Goal: Information Seeking & Learning: Compare options

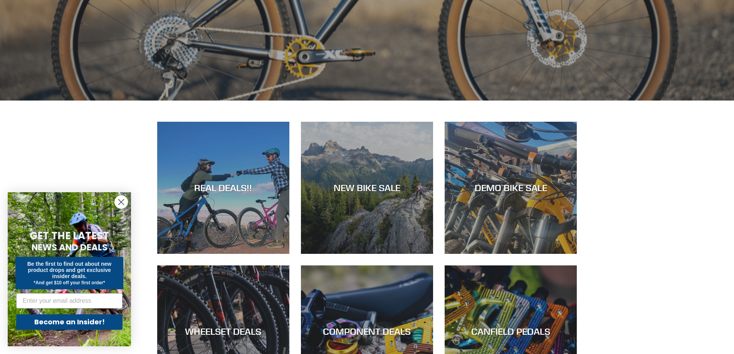
scroll to position [386, 0]
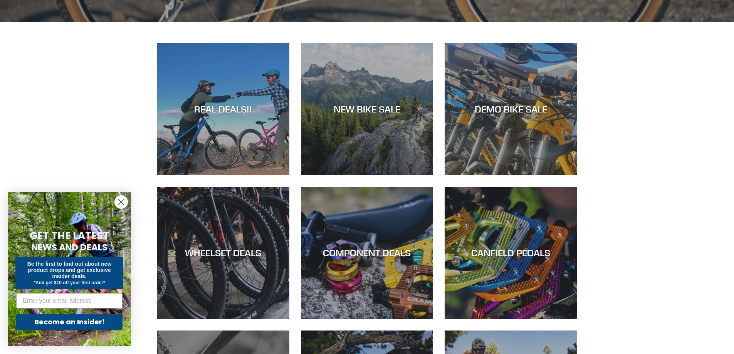
click at [125, 205] on circle "Close dialog" at bounding box center [121, 202] width 13 height 13
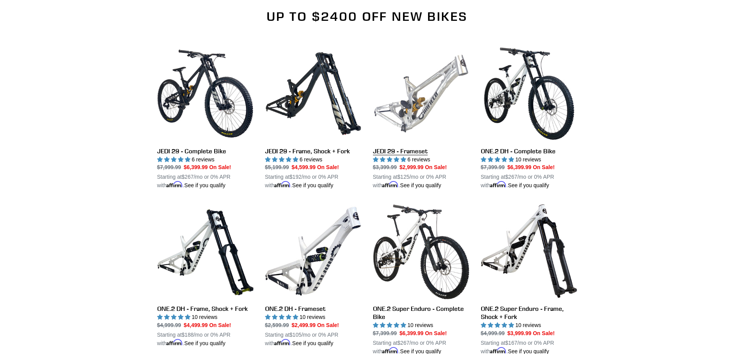
scroll to position [848, 0]
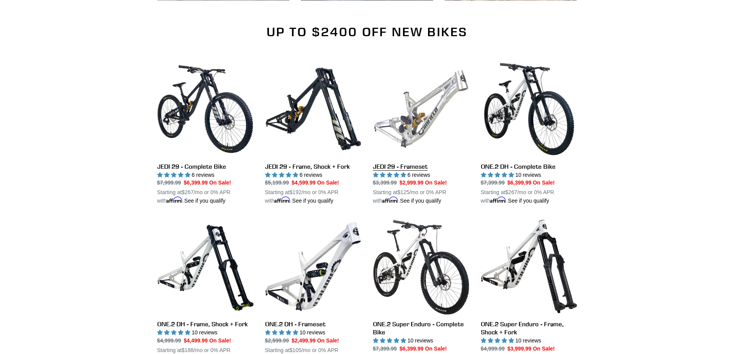
click at [413, 110] on link "JEDI 29 - Frameset" at bounding box center [421, 133] width 96 height 145
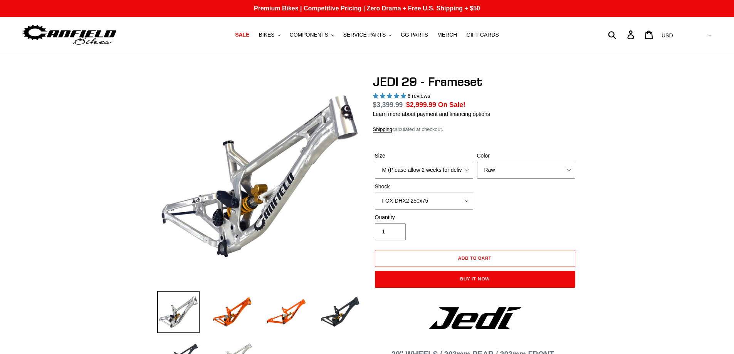
select select "highest-rating"
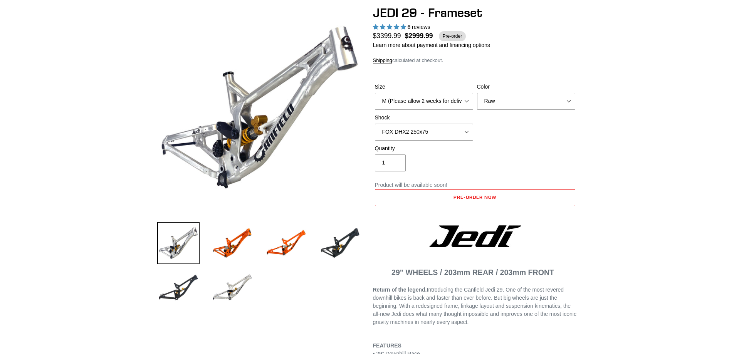
scroll to position [77, 0]
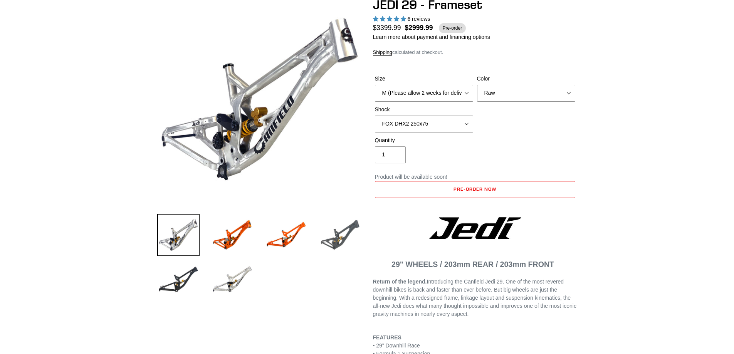
click at [333, 242] on img at bounding box center [340, 235] width 42 height 42
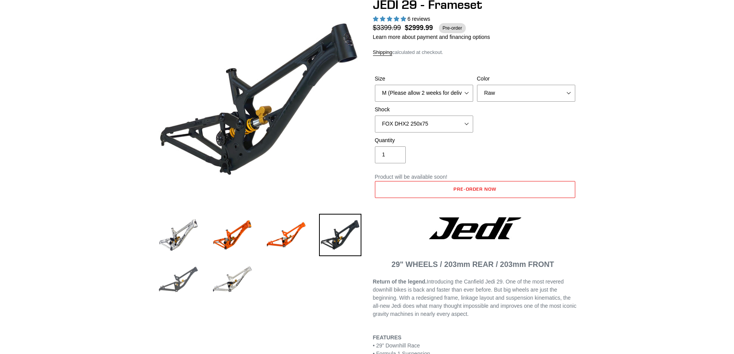
click at [189, 288] on img at bounding box center [178, 280] width 42 height 42
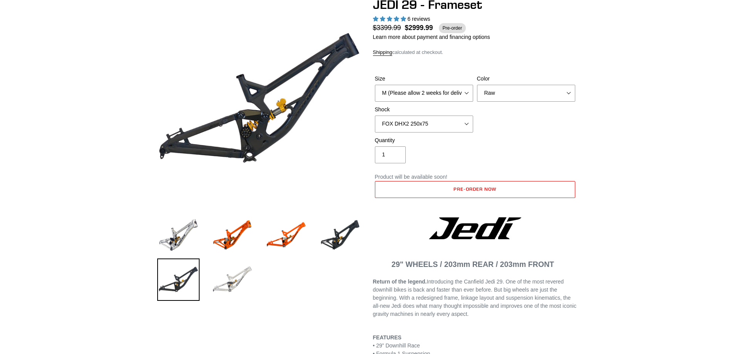
click at [242, 285] on img at bounding box center [232, 280] width 42 height 42
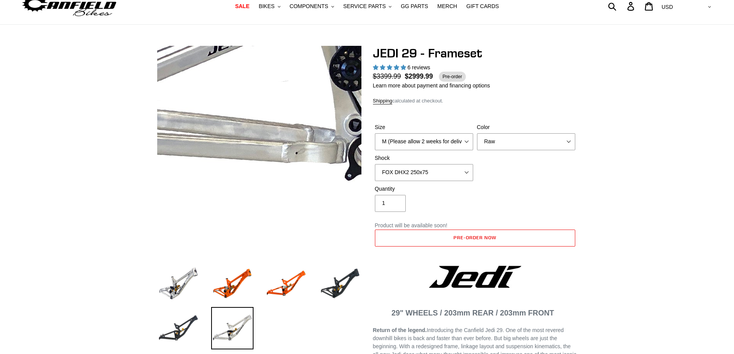
scroll to position [0, 0]
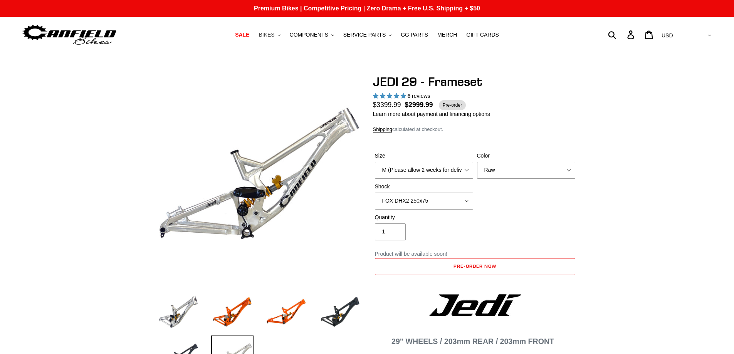
click at [275, 35] on span "BIKES" at bounding box center [267, 35] width 16 height 7
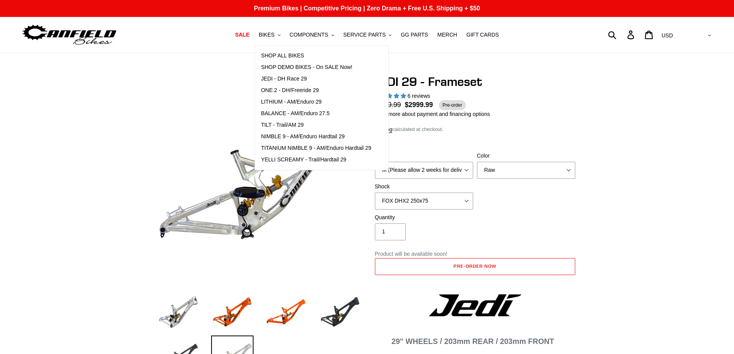
click at [213, 42] on nav "SALE BIKES .cls-1{fill:#231f20} SHOP ALL BIKES SHOP DEMO BIKES - On SALE Now! J…" at bounding box center [367, 35] width 346 height 36
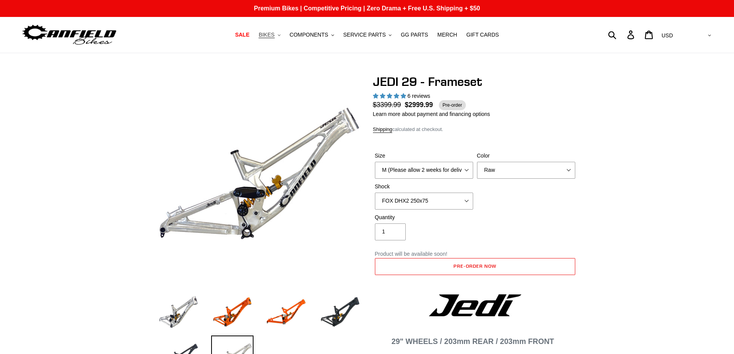
click at [275, 33] on span "BIKES" at bounding box center [267, 35] width 16 height 7
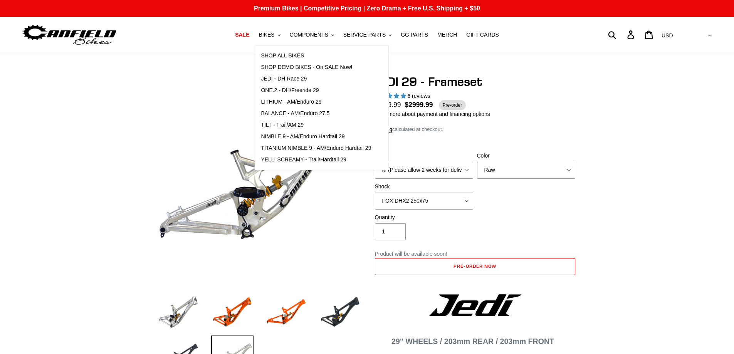
click at [209, 41] on nav "SALE BIKES .cls-1{fill:#231f20} SHOP ALL BIKES SHOP DEMO BIKES - On SALE Now! J…" at bounding box center [367, 35] width 346 height 36
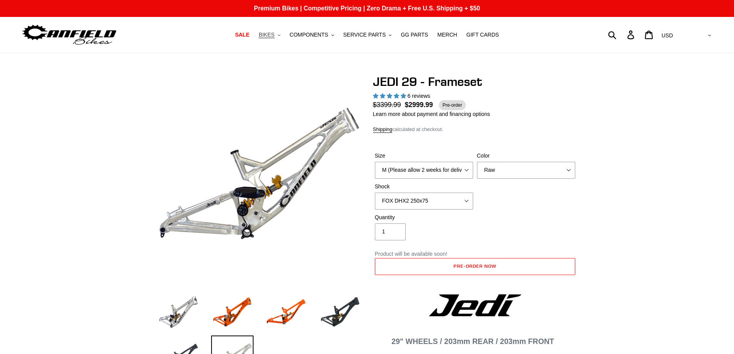
click at [275, 38] on span "BIKES" at bounding box center [267, 35] width 16 height 7
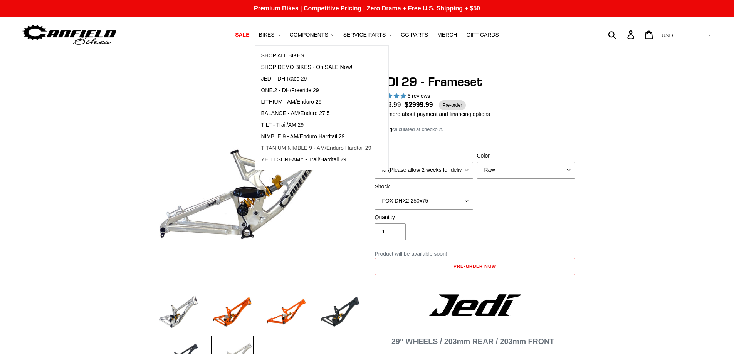
click at [307, 149] on span "TITANIUM NIMBLE 9 - AM/Enduro Hardtail 29" at bounding box center [316, 148] width 110 height 7
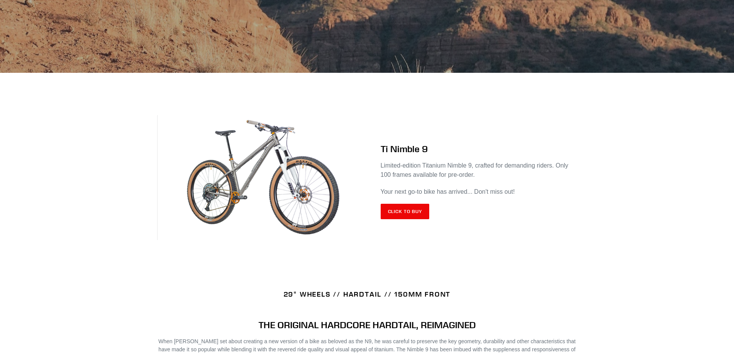
scroll to position [231, 0]
click at [283, 145] on img at bounding box center [262, 177] width 210 height 125
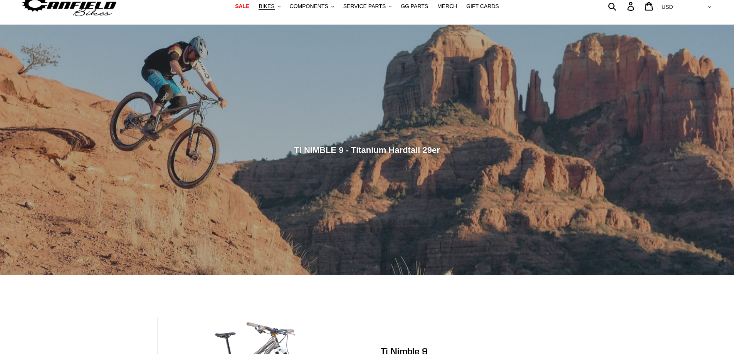
scroll to position [0, 0]
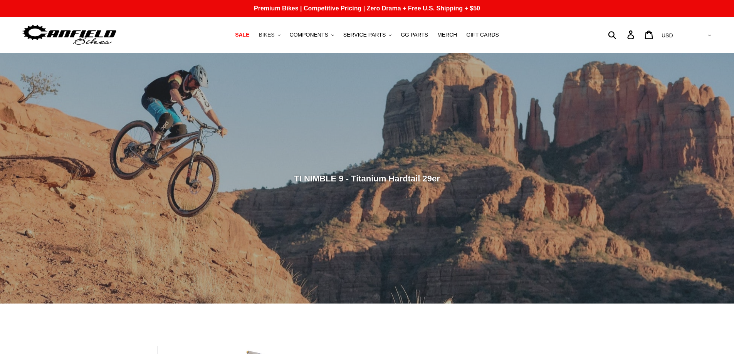
click at [283, 37] on button "BIKES .cls-1{fill:#231f20}" at bounding box center [269, 35] width 29 height 10
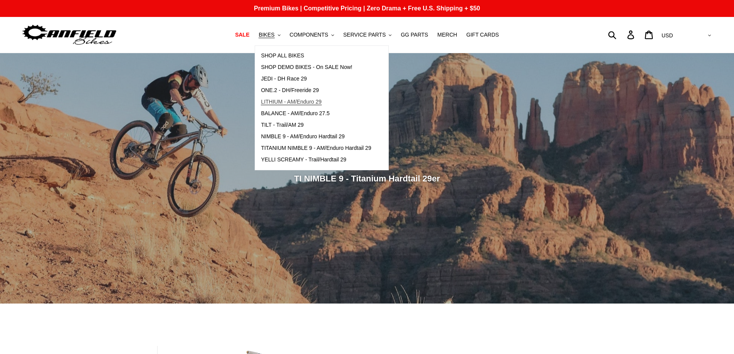
click at [322, 102] on span "LITHIUM - AM/Enduro 29" at bounding box center [291, 102] width 61 height 7
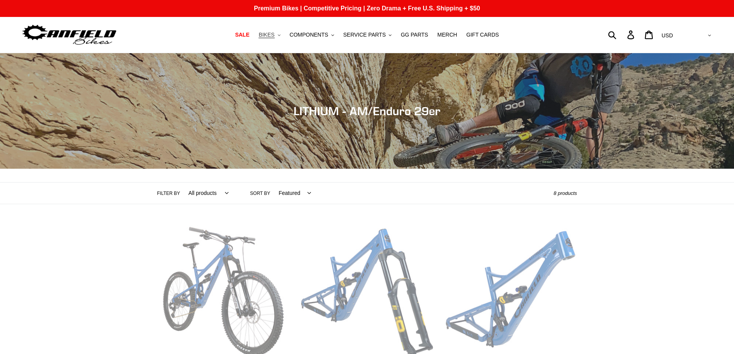
click at [281, 34] on icon ".cls-1{fill:#231f20}" at bounding box center [279, 35] width 3 height 3
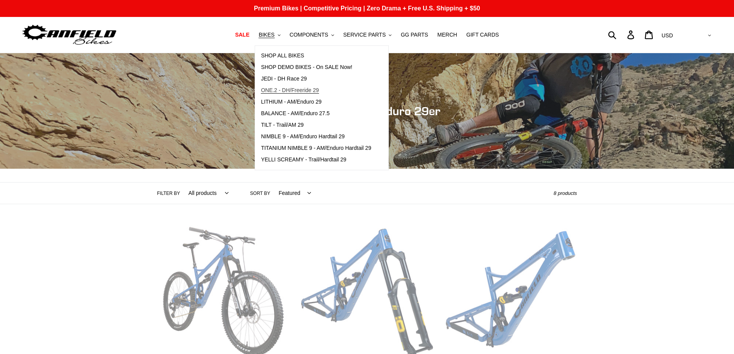
click at [317, 91] on span "ONE.2 - DH/Freeride 29" at bounding box center [290, 90] width 58 height 7
